Goal: Navigation & Orientation: Find specific page/section

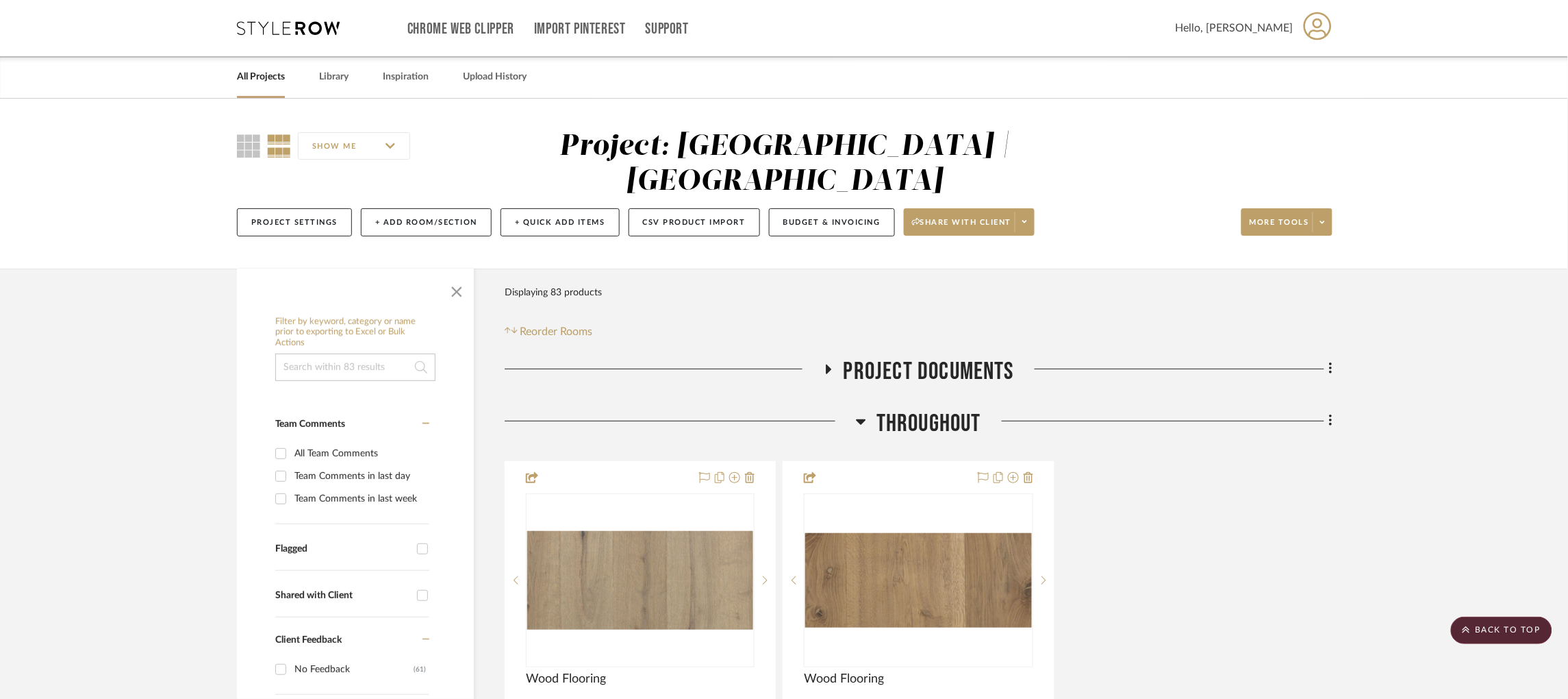
click at [283, 30] on icon at bounding box center [288, 28] width 103 height 14
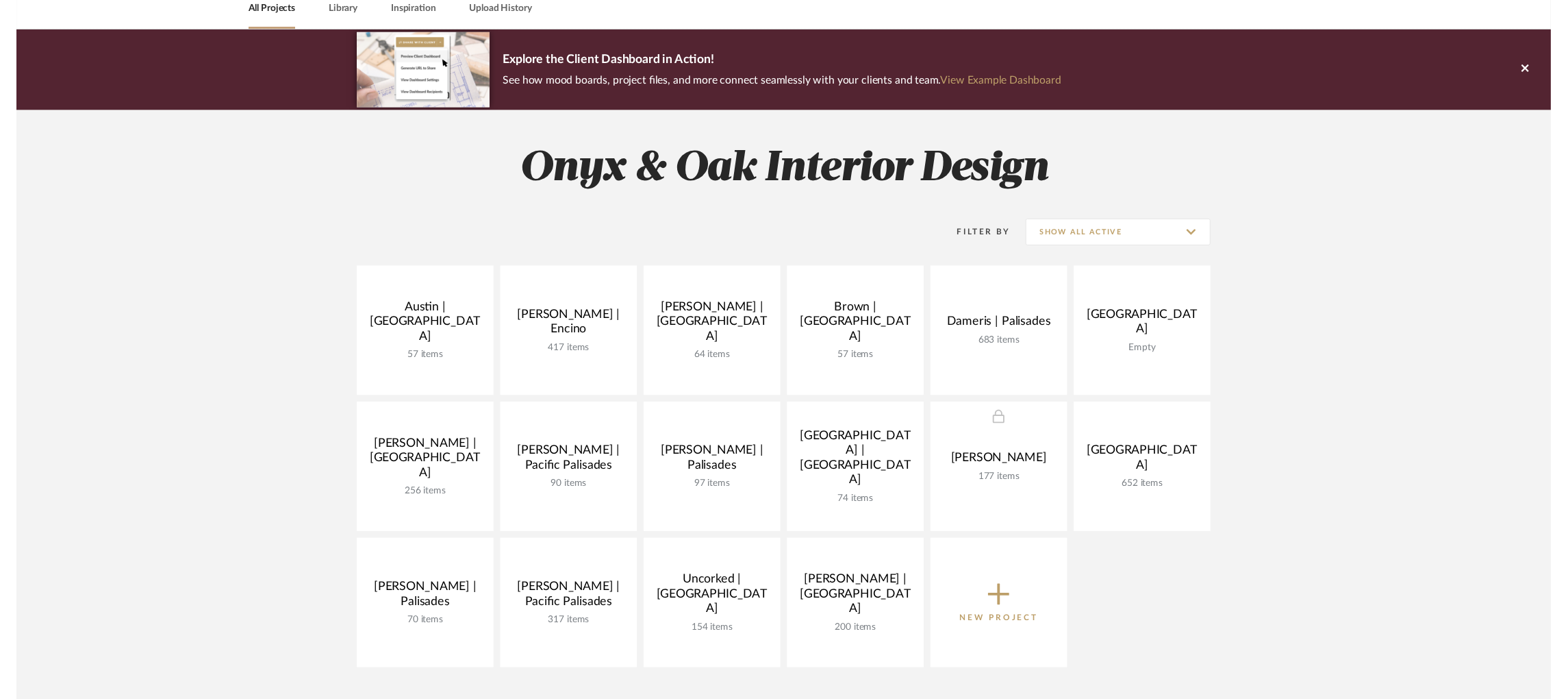
scroll to position [103, 0]
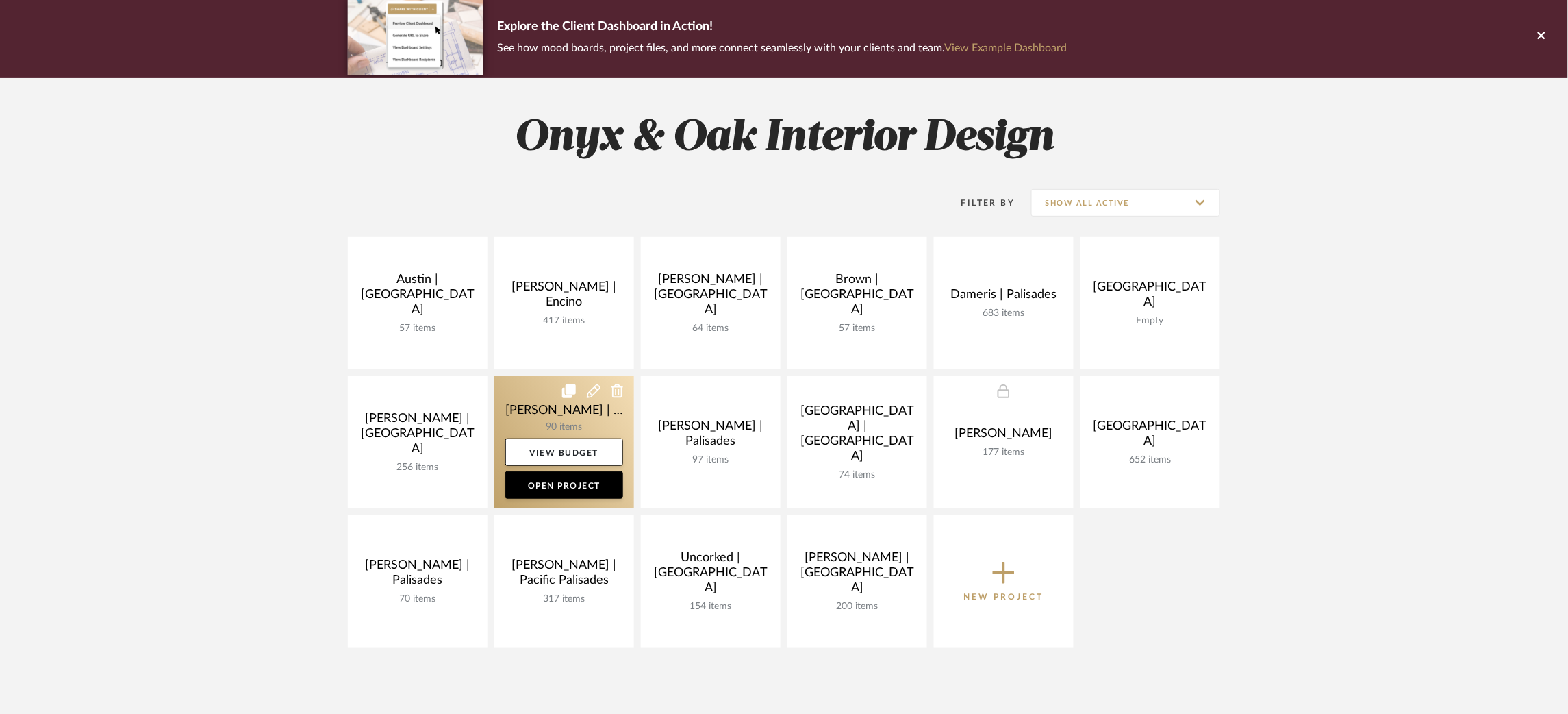
click at [508, 413] on link at bounding box center [564, 442] width 140 height 132
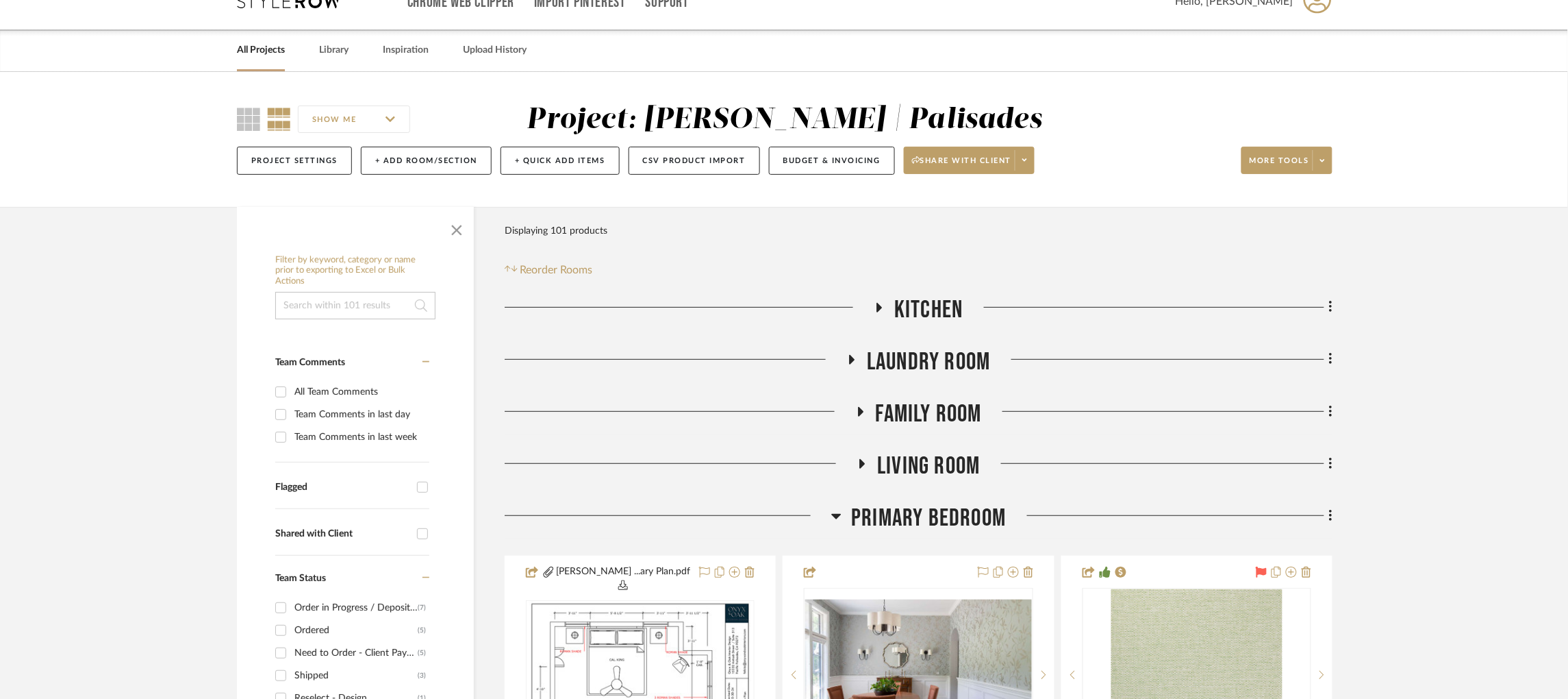
click at [326, 8] on div "Chrome Web Clipper Import Pinterest Support All Projects Library Inspiration Up…" at bounding box center [784, 1] width 1095 height 56
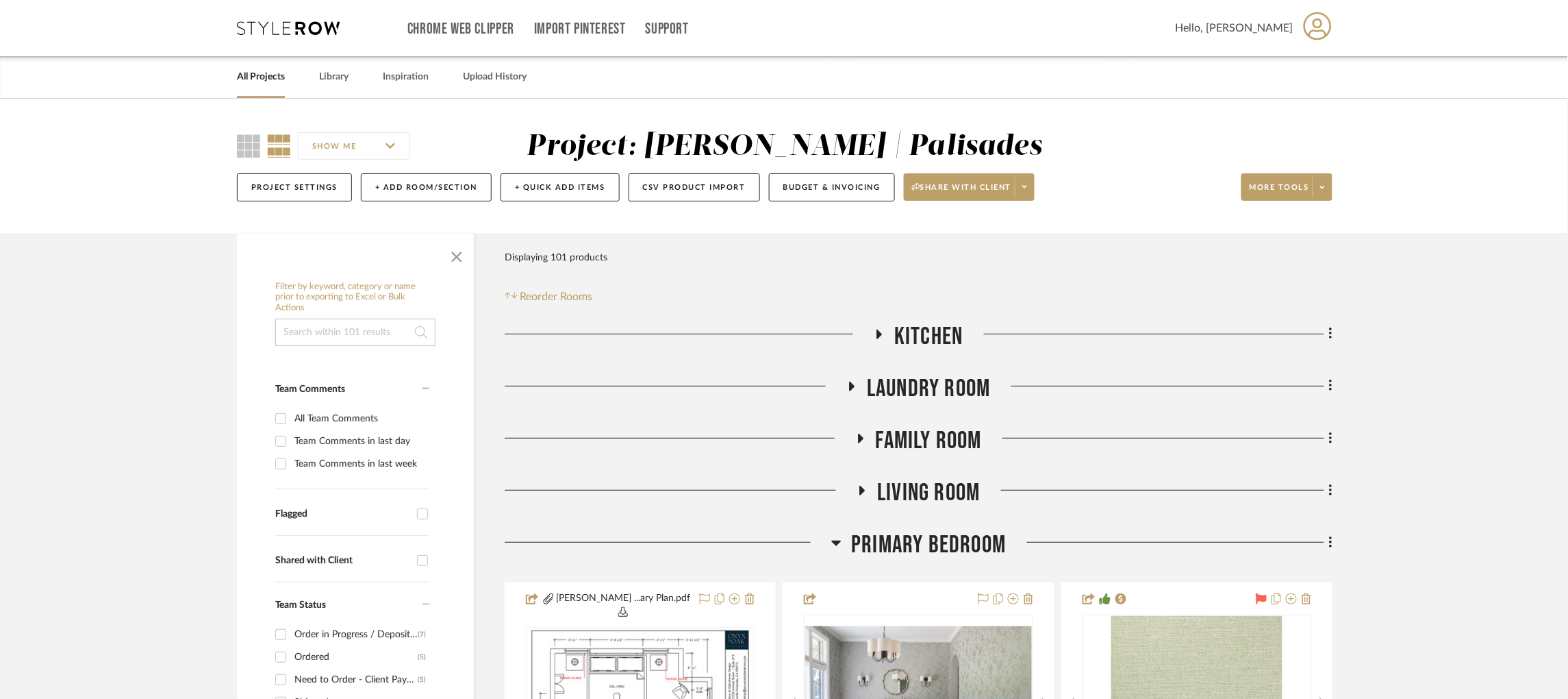
click at [318, 26] on icon at bounding box center [288, 28] width 103 height 14
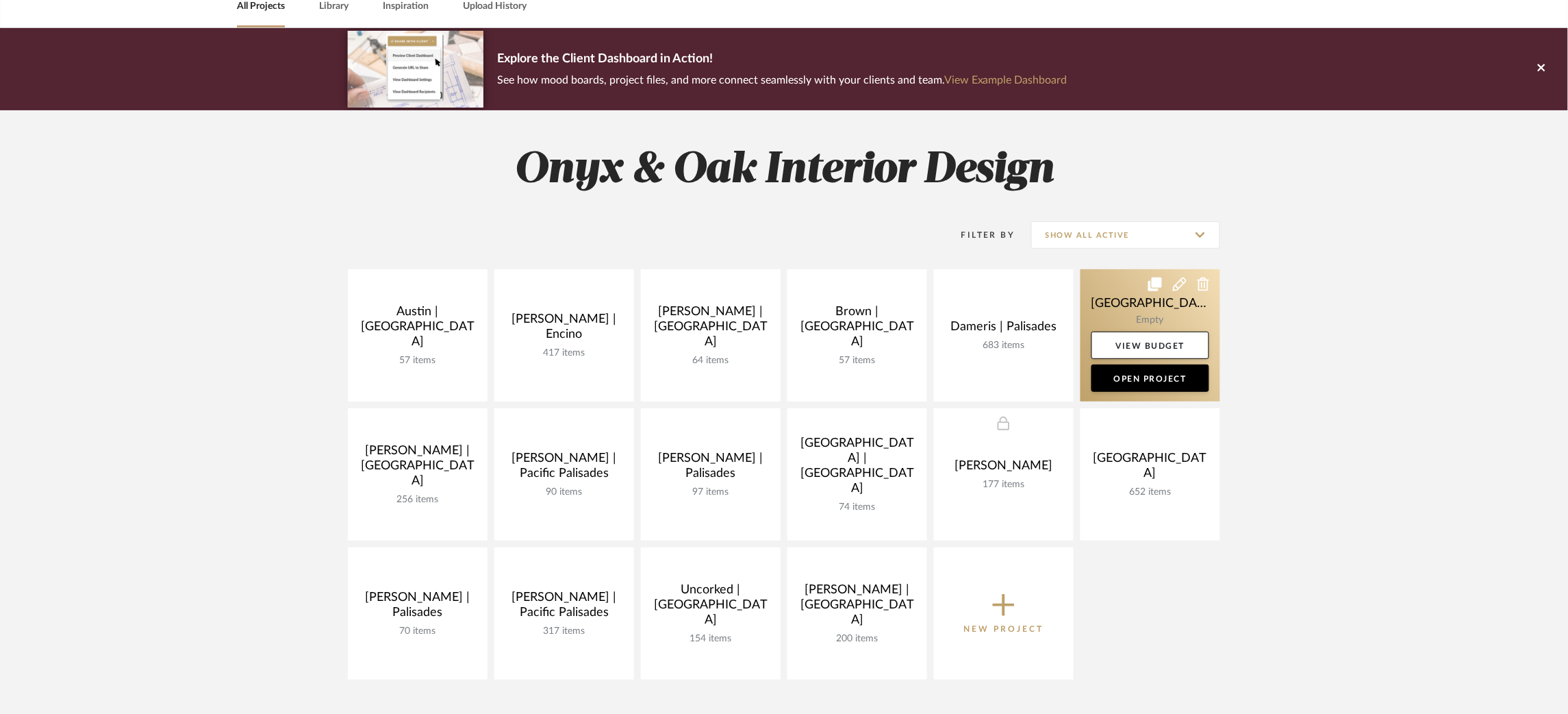
scroll to position [103, 0]
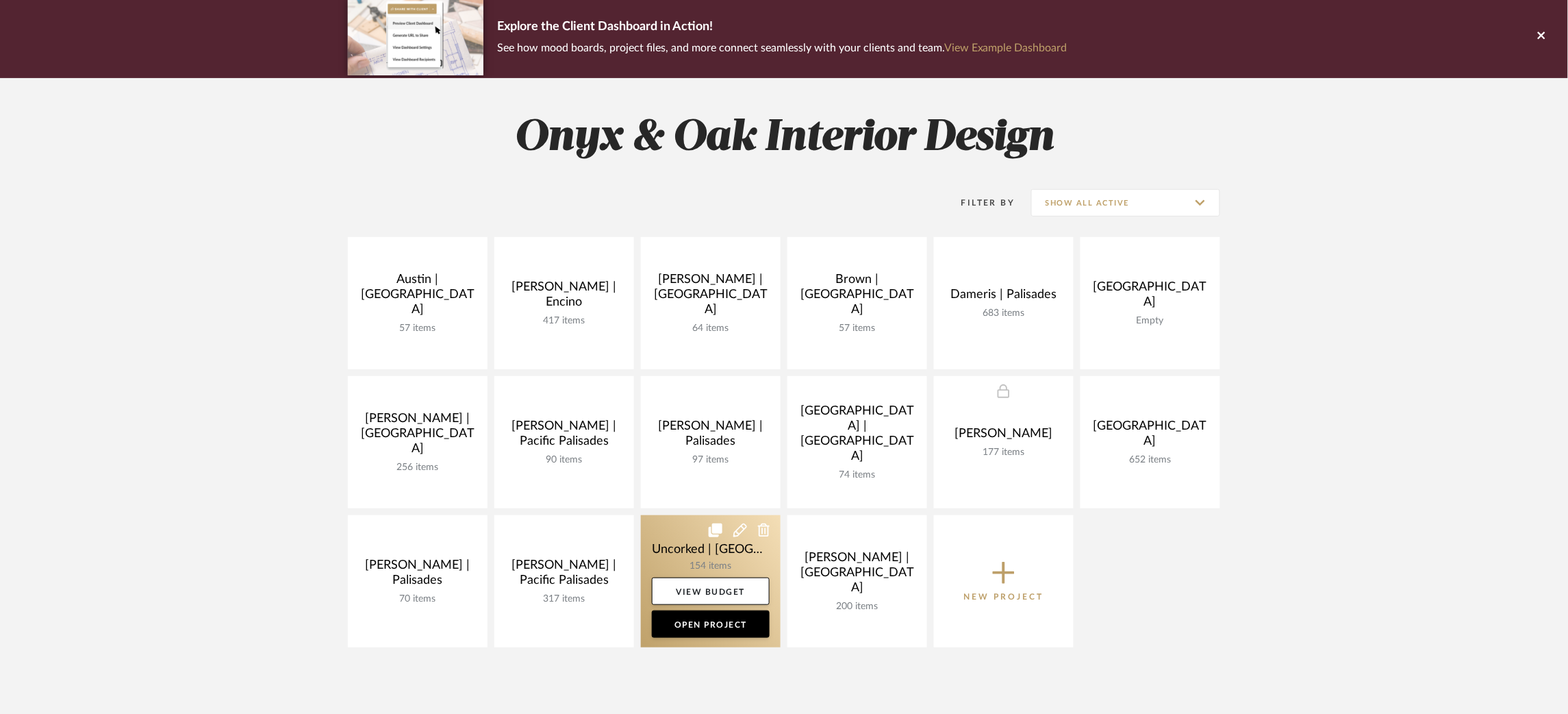
click at [669, 545] on link at bounding box center [711, 581] width 140 height 132
